Goal: Entertainment & Leisure: Consume media (video, audio)

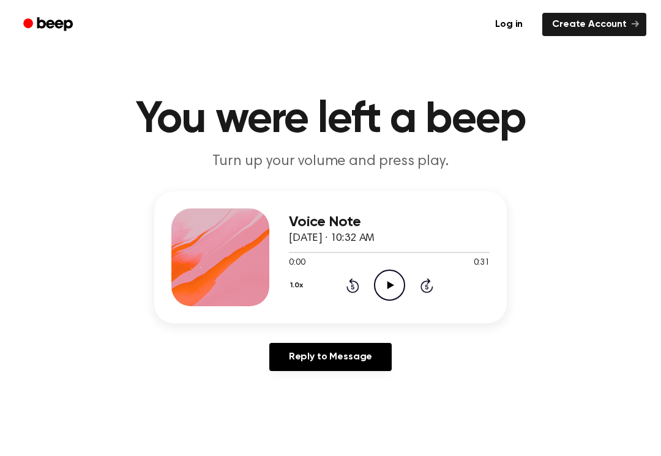
click at [427, 283] on icon at bounding box center [426, 285] width 13 height 15
click at [439, 287] on div "1.0x Rewind 5 seconds Play Audio Skip 5 seconds" at bounding box center [389, 285] width 201 height 31
click at [401, 280] on icon "Play Audio" at bounding box center [389, 285] width 31 height 31
click at [398, 290] on icon "Pause Audio" at bounding box center [389, 285] width 31 height 31
click at [386, 289] on icon "Play Audio" at bounding box center [389, 285] width 31 height 31
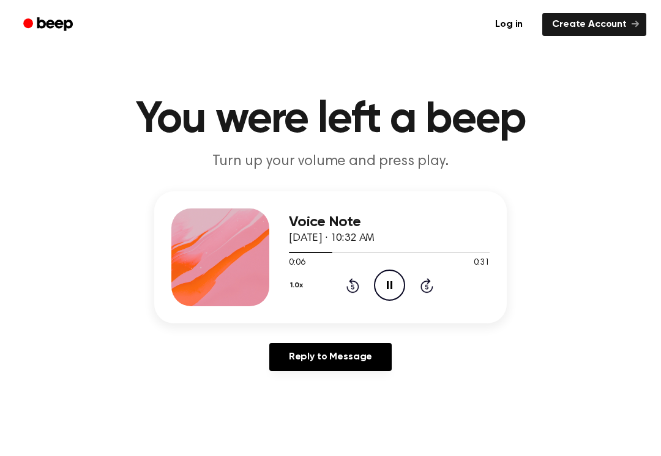
click at [353, 288] on icon "Rewind 5 seconds" at bounding box center [352, 286] width 13 height 16
click at [347, 293] on icon "Rewind 5 seconds" at bounding box center [352, 286] width 13 height 16
click at [356, 287] on icon "Rewind 5 seconds" at bounding box center [352, 286] width 13 height 16
click at [355, 287] on icon "Rewind 5 seconds" at bounding box center [352, 286] width 13 height 16
click at [356, 296] on div "1.0x Rewind 5 seconds Pause Audio Skip 5 seconds" at bounding box center [389, 285] width 201 height 31
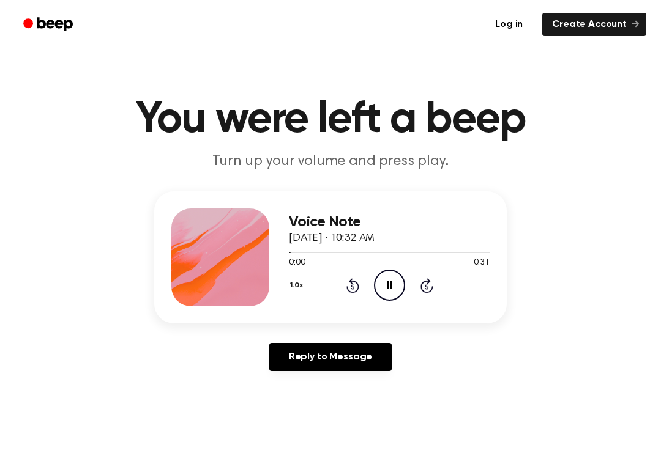
click at [359, 289] on div "1.0x Rewind 5 seconds Pause Audio Skip 5 seconds" at bounding box center [389, 285] width 201 height 31
click at [351, 281] on icon at bounding box center [352, 285] width 13 height 15
click at [365, 288] on div "1.0x Rewind 5 seconds Pause Audio Skip 5 seconds" at bounding box center [389, 285] width 201 height 31
click at [357, 285] on icon at bounding box center [352, 285] width 13 height 15
click at [349, 286] on icon "Rewind 5 seconds" at bounding box center [352, 286] width 13 height 16
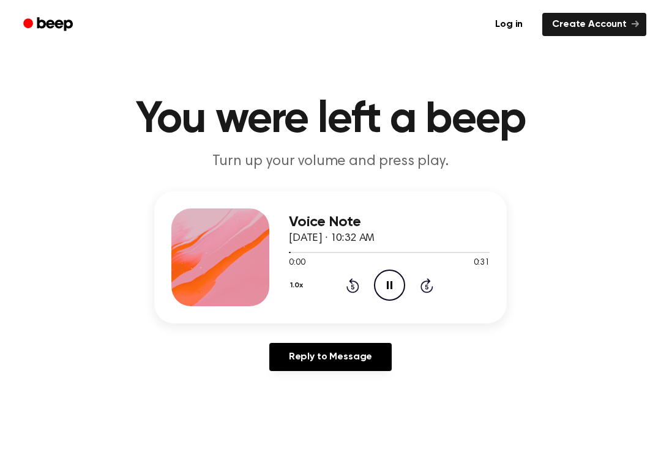
click at [348, 289] on icon at bounding box center [352, 285] width 13 height 15
click at [352, 294] on div "1.0x Rewind 5 seconds Pause Audio Skip 5 seconds" at bounding box center [389, 285] width 201 height 31
click at [355, 284] on icon "Rewind 5 seconds" at bounding box center [352, 286] width 13 height 16
click at [355, 295] on div "1.0x Rewind 5 seconds Pause Audio Skip 5 seconds" at bounding box center [389, 285] width 201 height 31
click at [350, 302] on div "Voice Note [DATE] · 10:32 AM 0:00 0:31 Your browser does not support the [objec…" at bounding box center [389, 258] width 201 height 98
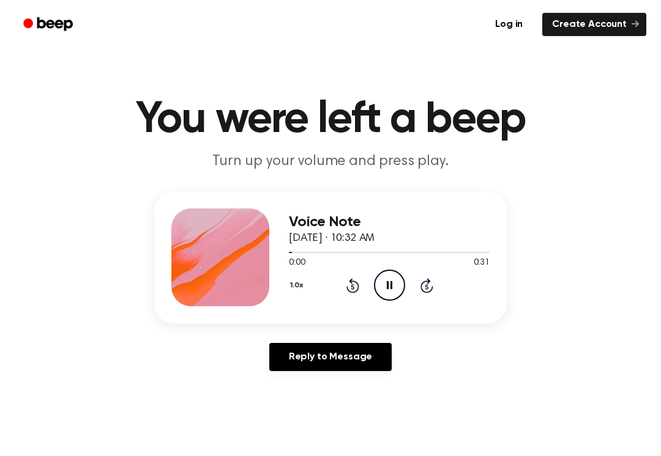
click at [351, 298] on div "1.0x Rewind 5 seconds Pause Audio Skip 5 seconds" at bounding box center [389, 285] width 201 height 31
click at [350, 300] on div "1.0x Rewind 5 seconds Pause Audio Skip 5 seconds" at bounding box center [389, 285] width 201 height 31
click at [346, 296] on div "1.0x Rewind 5 seconds Pause Audio Skip 5 seconds" at bounding box center [389, 285] width 201 height 31
click at [355, 290] on icon "Rewind 5 seconds" at bounding box center [352, 286] width 13 height 16
click at [390, 287] on icon "Pause Audio" at bounding box center [389, 285] width 31 height 31
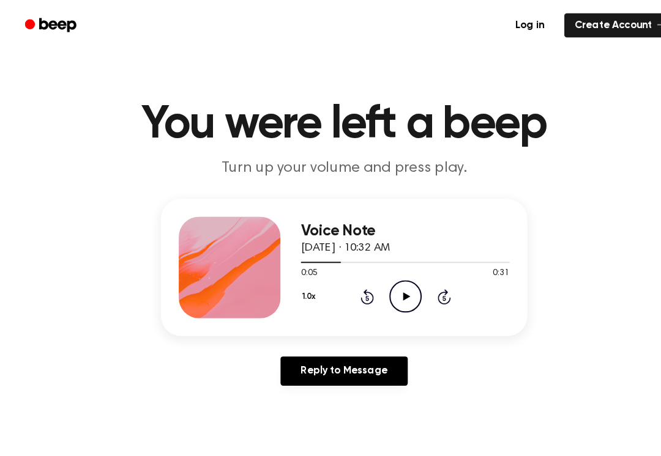
scroll to position [8, 0]
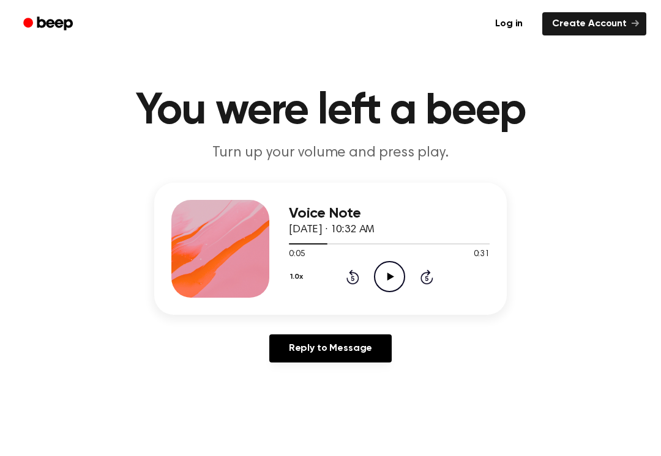
click at [654, 97] on main "You were left a beep Turn up your volume and press play. Voice Note [DATE] · 10…" at bounding box center [330, 369] width 661 height 754
click at [333, 448] on main "You were left a beep Turn up your volume and press play. Voice Note [DATE] · 10…" at bounding box center [330, 369] width 661 height 754
click at [343, 449] on main "You were left a beep Turn up your volume and press play. Voice Note [DATE] · 10…" at bounding box center [330, 369] width 661 height 754
click at [356, 451] on main "You were left a beep Turn up your volume and press play. Voice Note [DATE] · 10…" at bounding box center [330, 369] width 661 height 754
click at [360, 450] on main "You were left a beep Turn up your volume and press play. Voice Note [DATE] · 10…" at bounding box center [330, 369] width 661 height 754
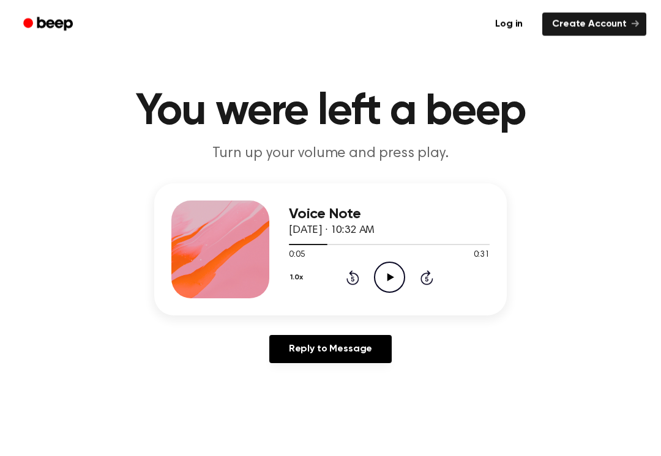
scroll to position [4, 0]
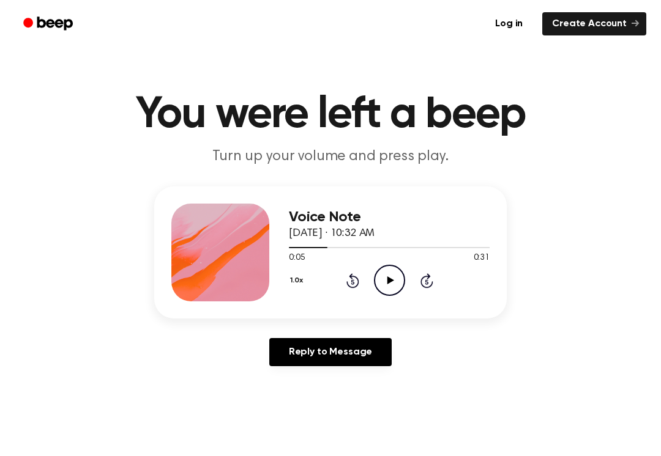
click at [371, 447] on main "You were left a beep Turn up your volume and press play. Voice Note [DATE] · 10…" at bounding box center [330, 373] width 661 height 754
click at [367, 449] on main "You were left a beep Turn up your volume and press play. Voice Note [DATE] · 10…" at bounding box center [330, 373] width 661 height 754
click at [398, 279] on icon "Play Audio" at bounding box center [389, 280] width 31 height 31
click at [361, 311] on div "Voice Note [DATE] · 10:32 AM 0:06 0:31 Your browser does not support the [objec…" at bounding box center [330, 253] width 352 height 132
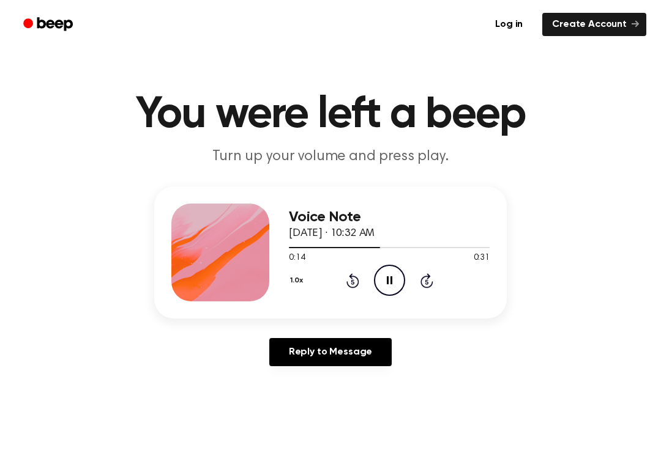
click at [401, 292] on icon "Pause Audio" at bounding box center [389, 280] width 31 height 31
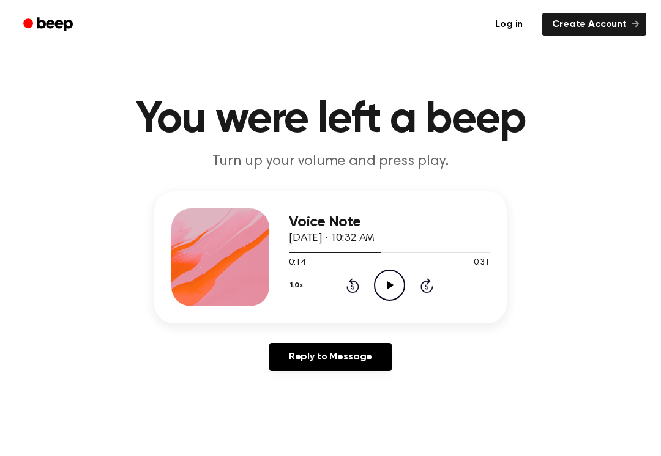
click at [397, 298] on circle at bounding box center [389, 285] width 30 height 30
click at [356, 291] on icon at bounding box center [352, 285] width 13 height 15
click at [402, 297] on icon "Pause Audio" at bounding box center [389, 285] width 31 height 31
